Goal: Task Accomplishment & Management: Use online tool/utility

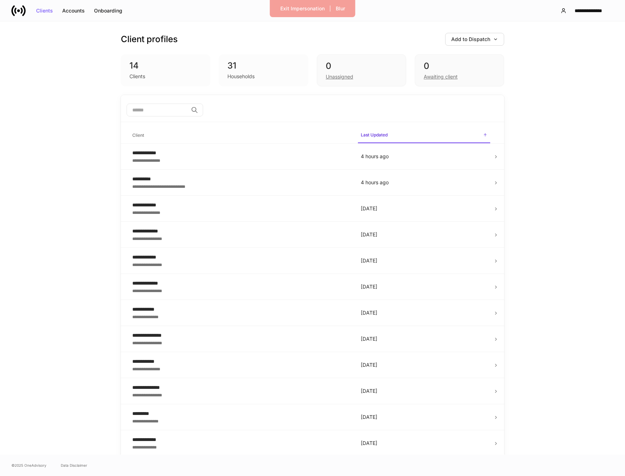
click at [159, 111] on input "search" at bounding box center [156, 110] width 61 height 13
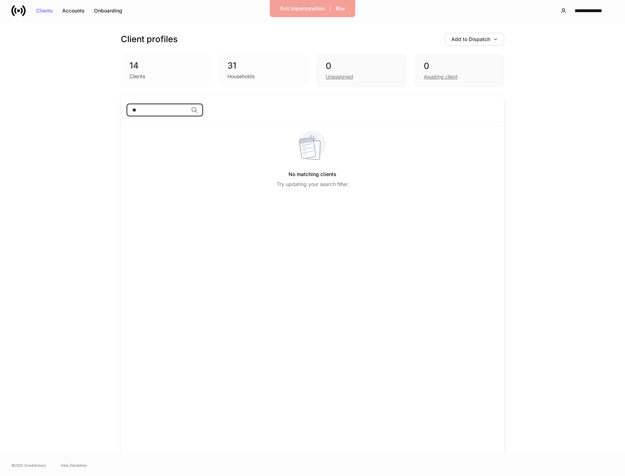
type input "*"
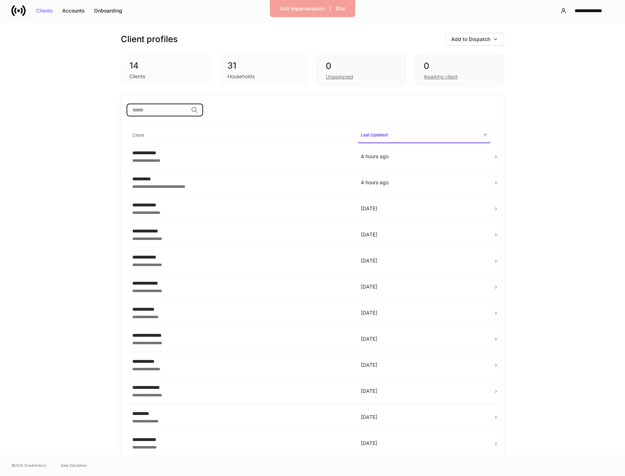
click at [180, 109] on input "search" at bounding box center [156, 110] width 61 height 13
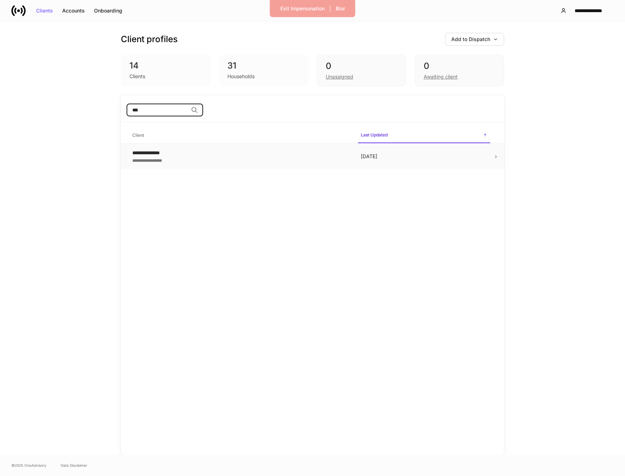
type input "***"
click at [199, 161] on div "**********" at bounding box center [240, 159] width 217 height 7
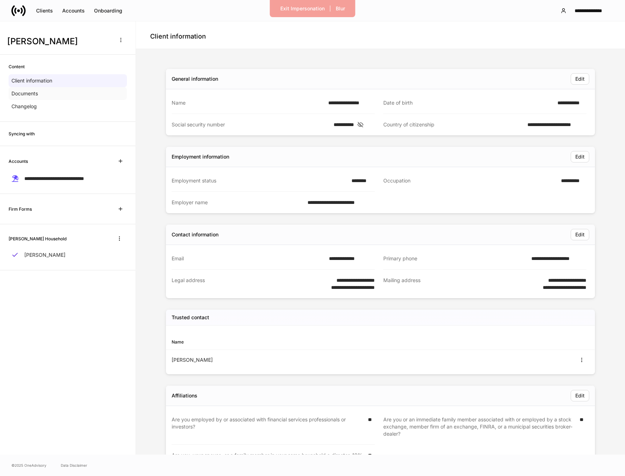
click at [56, 90] on div "Documents" at bounding box center [68, 93] width 118 height 13
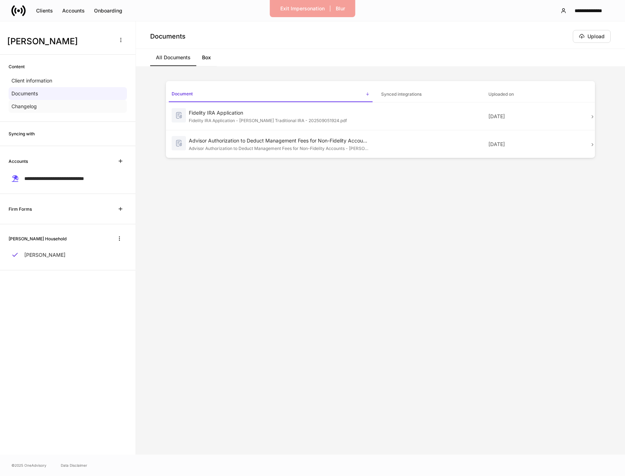
click at [47, 108] on div "Changelog" at bounding box center [68, 106] width 118 height 13
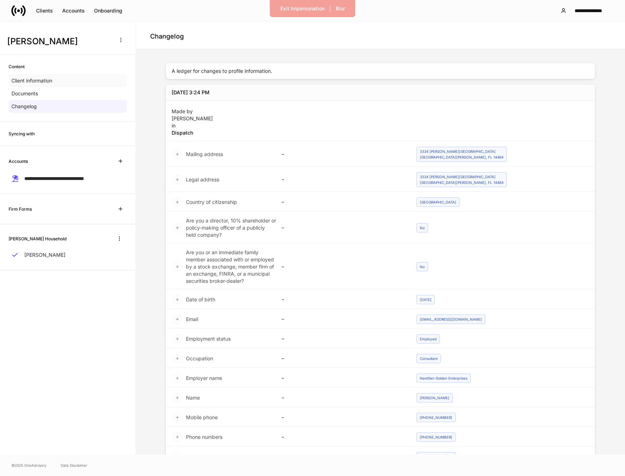
click at [50, 83] on p "Client information" at bounding box center [31, 80] width 41 height 7
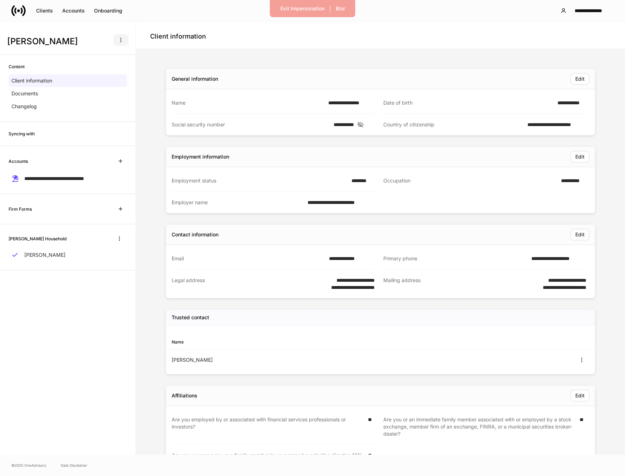
click at [124, 41] on button "button" at bounding box center [120, 39] width 15 height 11
click at [53, 42] on div at bounding box center [312, 238] width 625 height 476
click at [63, 41] on h3 "Stephen Andrade" at bounding box center [58, 41] width 103 height 11
click at [170, 36] on h4 "Client information" at bounding box center [178, 36] width 56 height 9
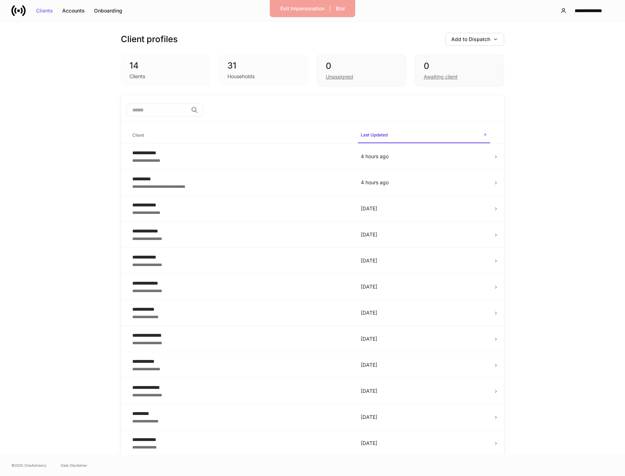
click at [263, 78] on div "Households" at bounding box center [263, 75] width 72 height 9
click at [233, 71] on div "31" at bounding box center [263, 65] width 72 height 11
click at [234, 76] on div "Households" at bounding box center [240, 76] width 27 height 7
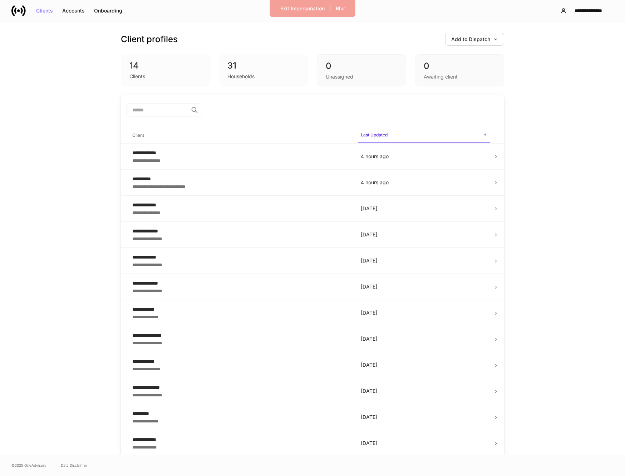
click at [234, 70] on div "31" at bounding box center [263, 65] width 72 height 11
click at [232, 76] on div "Households" at bounding box center [240, 76] width 27 height 7
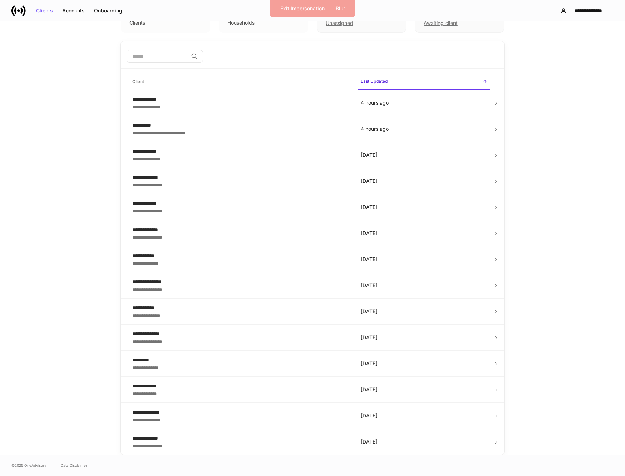
click at [166, 59] on input "search" at bounding box center [156, 56] width 61 height 13
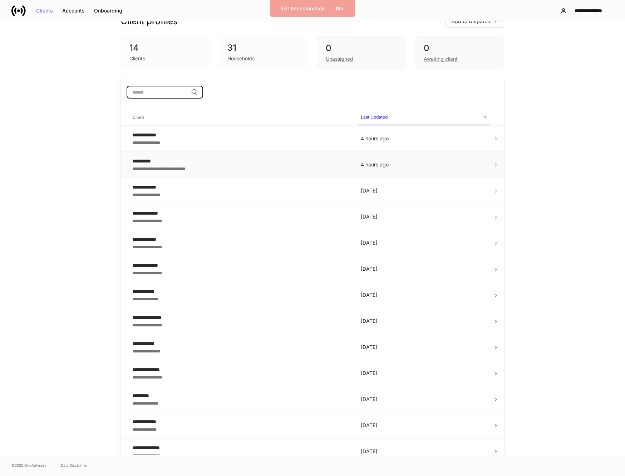
scroll to position [19, 0]
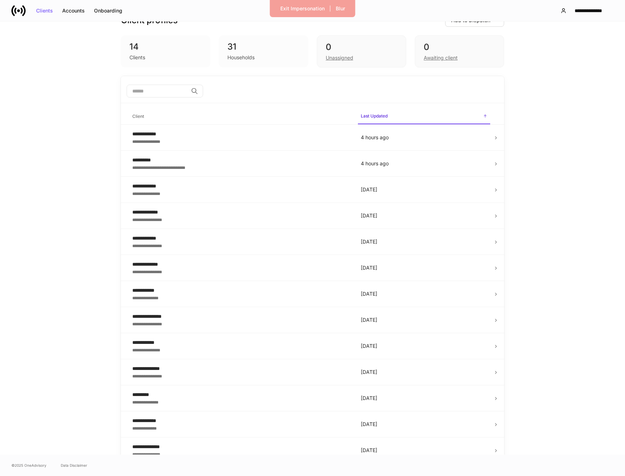
click at [240, 58] on div "Households" at bounding box center [240, 57] width 27 height 7
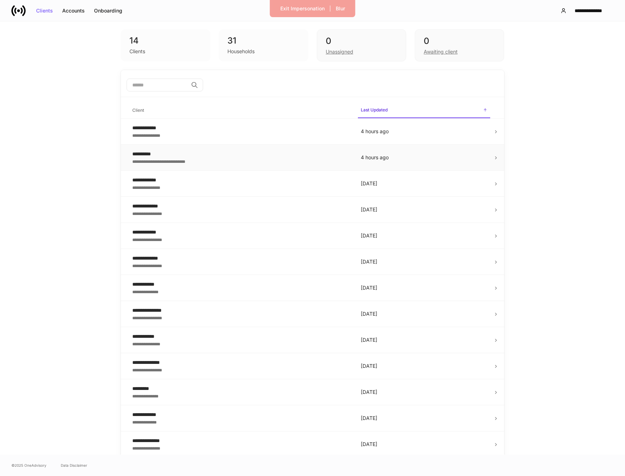
scroll to position [54, 0]
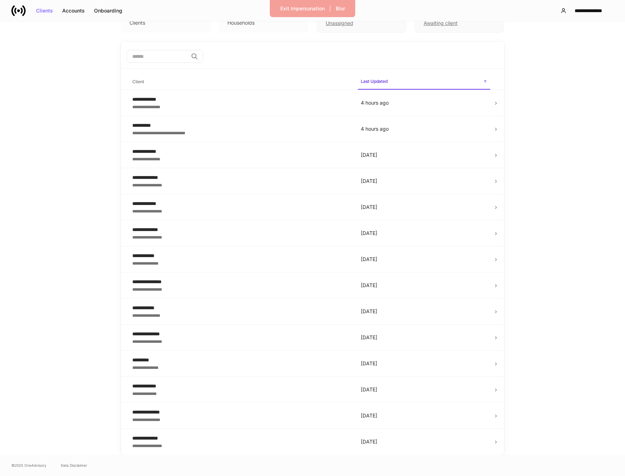
click at [163, 59] on input "search" at bounding box center [156, 56] width 61 height 13
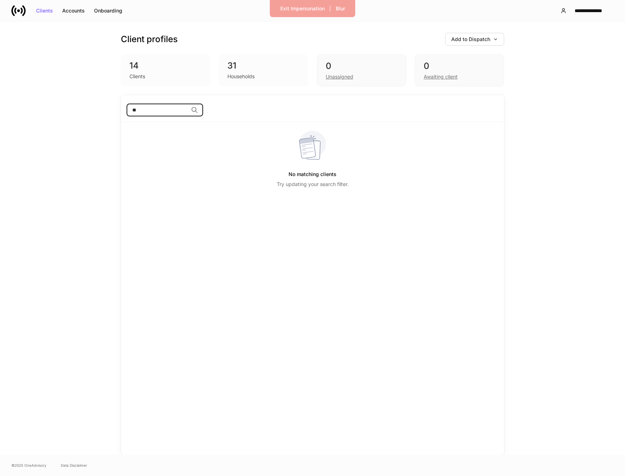
type input "*"
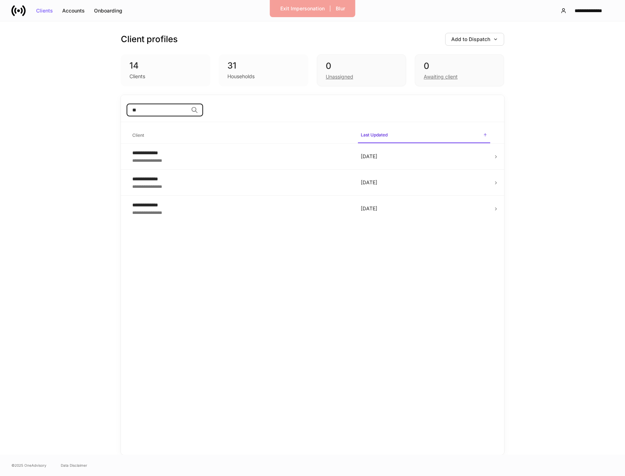
type input "*"
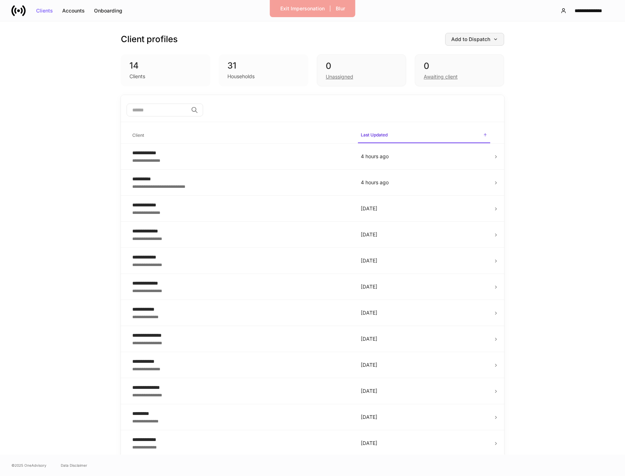
click at [483, 37] on div "Add to Dispatch" at bounding box center [474, 39] width 47 height 5
click at [530, 107] on div at bounding box center [312, 238] width 625 height 476
click at [468, 38] on div "Add to Dispatch" at bounding box center [474, 39] width 47 height 5
click at [456, 118] on li "View uploaded accounts" at bounding box center [461, 111] width 86 height 13
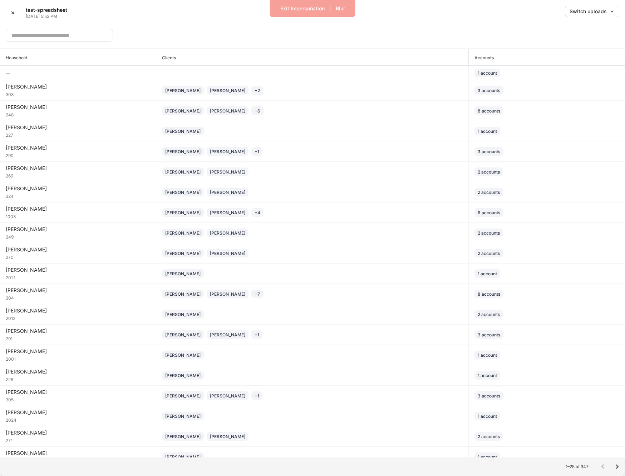
click at [68, 31] on input "text" at bounding box center [59, 35] width 107 height 13
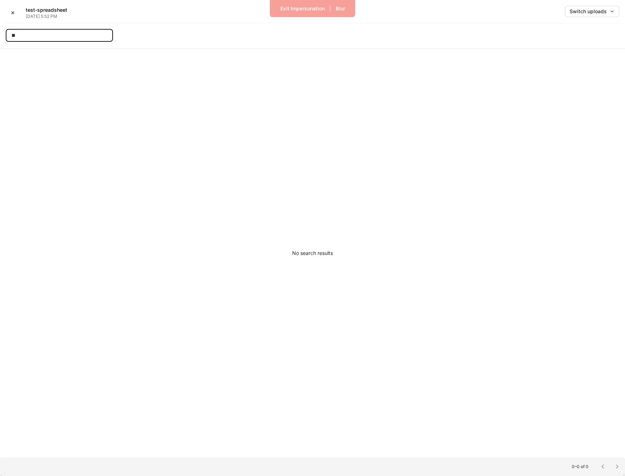
type input "*"
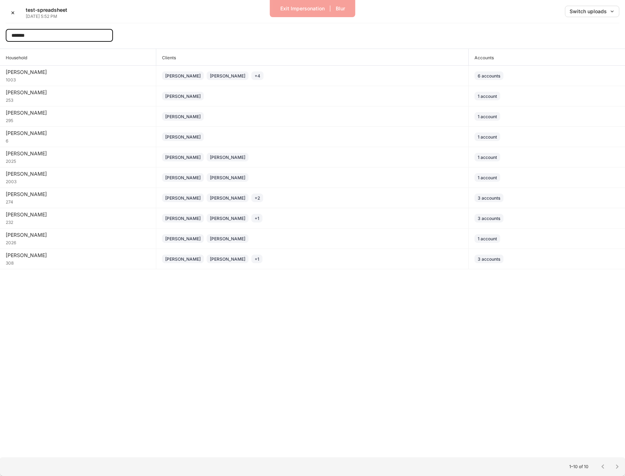
click at [27, 36] on input "*******" at bounding box center [59, 35] width 107 height 13
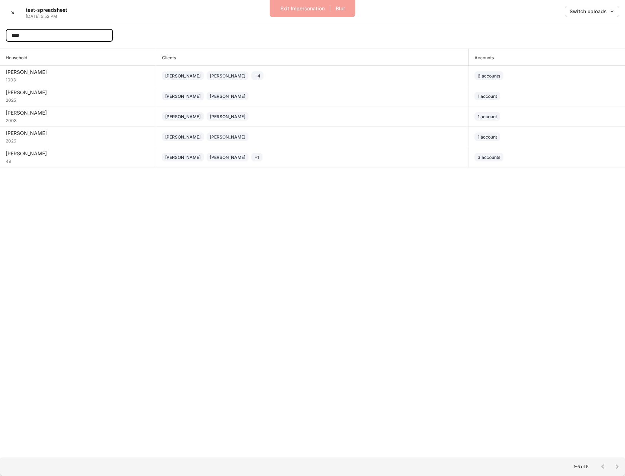
type input "****"
click at [34, 38] on input "****" at bounding box center [59, 35] width 107 height 13
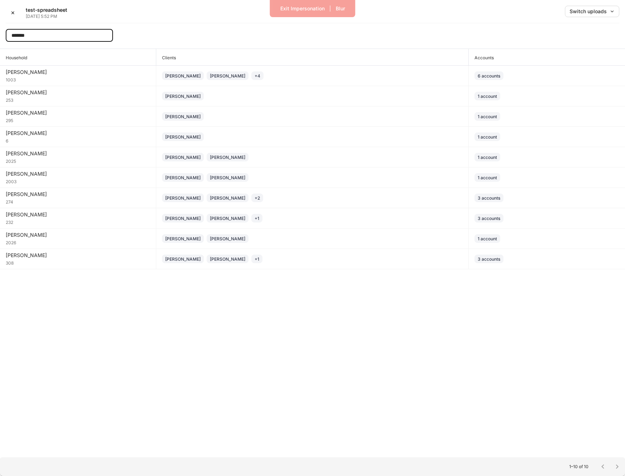
type input "*******"
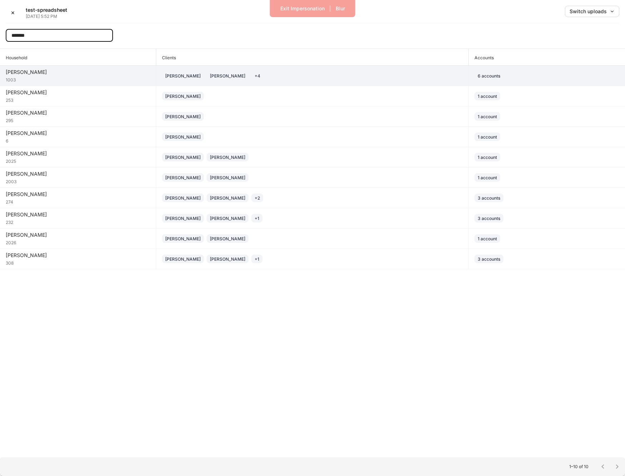
click at [358, 78] on div "Stephen Andrade Jennifer Wong + 4" at bounding box center [312, 75] width 300 height 9
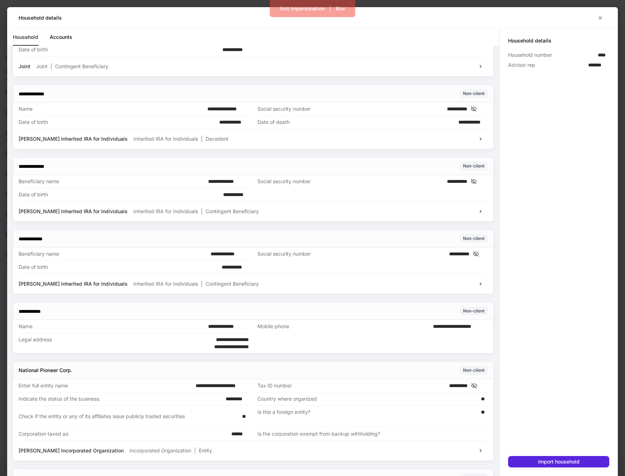
scroll to position [1558, 0]
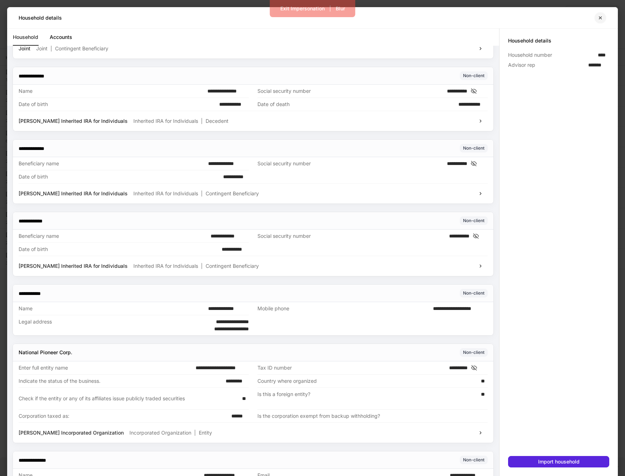
click at [599, 18] on icon "button" at bounding box center [600, 17] width 3 height 3
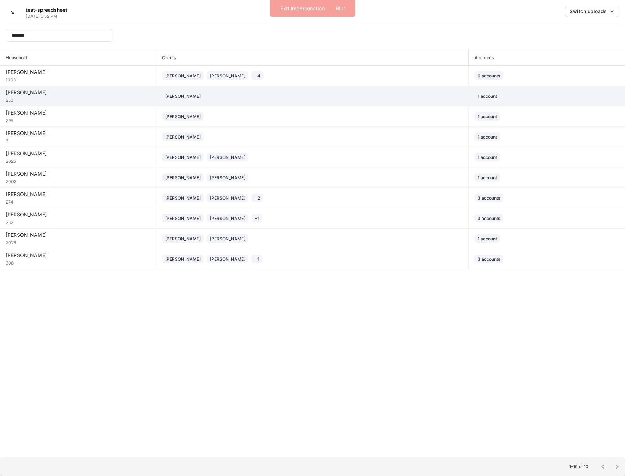
click at [96, 86] on td "Andrade 253" at bounding box center [78, 96] width 156 height 20
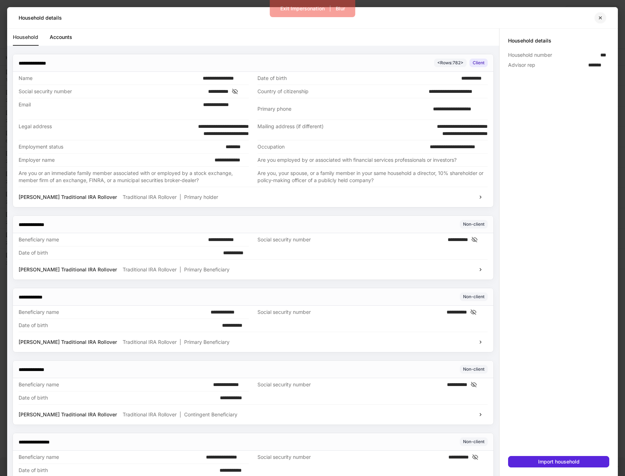
click at [601, 18] on icon "button" at bounding box center [600, 18] width 6 height 6
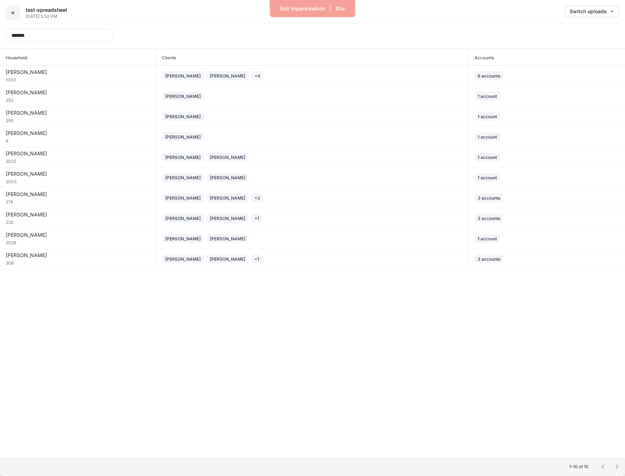
click at [12, 13] on div "✕" at bounding box center [13, 12] width 4 height 5
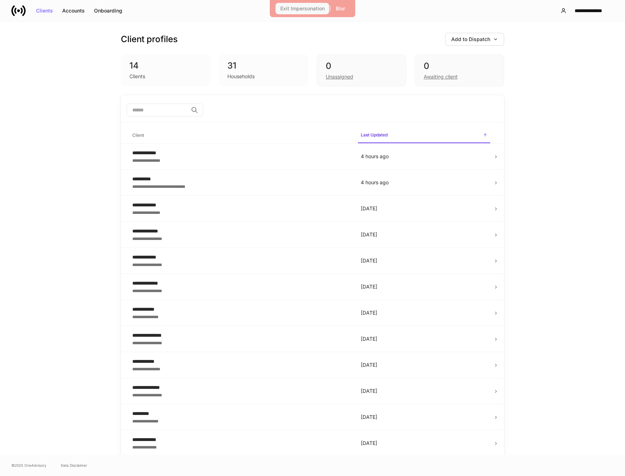
click at [303, 11] on div "Exit Impersonation" at bounding box center [302, 8] width 44 height 5
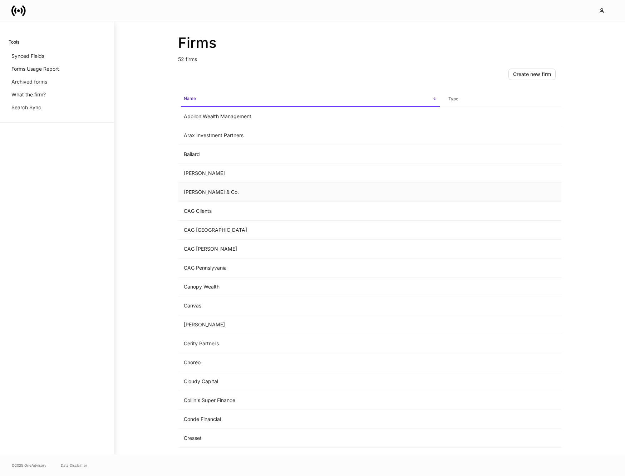
scroll to position [301, 0]
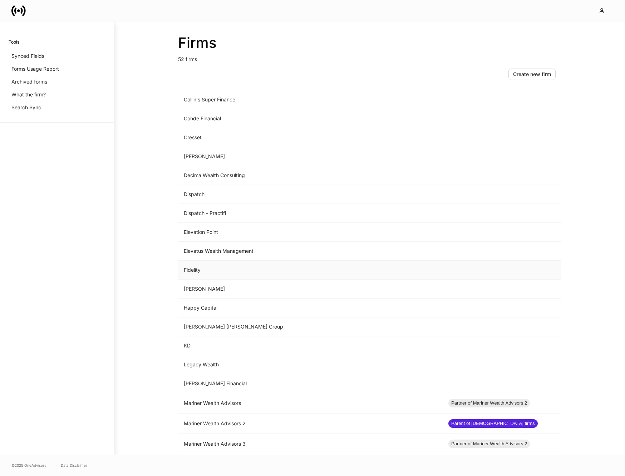
click at [202, 271] on td "Fidelity" at bounding box center [310, 270] width 264 height 19
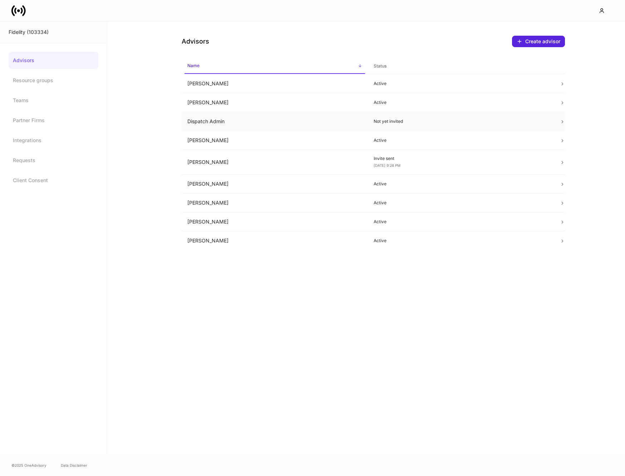
click at [245, 118] on td "Dispatch Admin" at bounding box center [274, 121] width 186 height 19
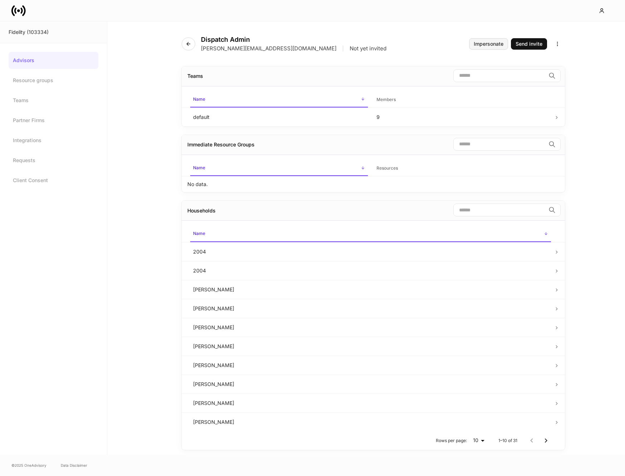
click at [480, 41] on div "Impersonate" at bounding box center [488, 43] width 30 height 5
